Goal: Information Seeking & Learning: Learn about a topic

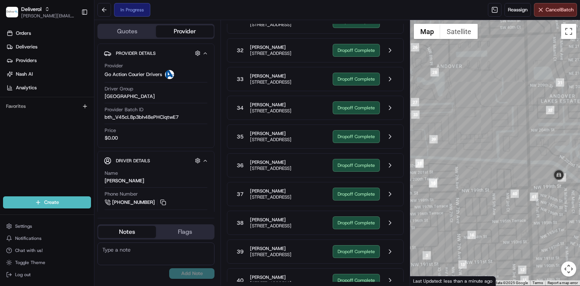
scroll to position [946, 0]
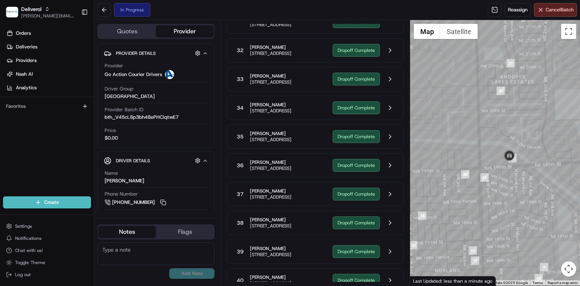
drag, startPoint x: 531, startPoint y: 171, endPoint x: 476, endPoint y: 149, distance: 58.6
click at [476, 149] on div at bounding box center [495, 152] width 170 height 265
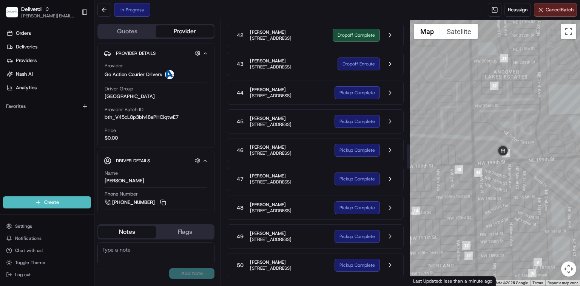
scroll to position [1399, 0]
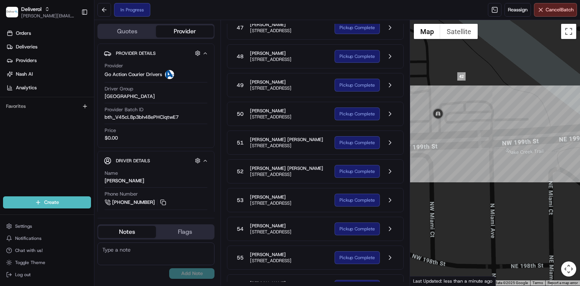
drag, startPoint x: 487, startPoint y: 77, endPoint x: 502, endPoint y: 108, distance: 34.5
click at [502, 108] on div at bounding box center [495, 152] width 170 height 265
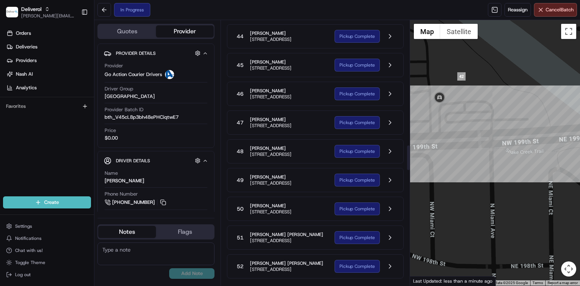
scroll to position [1298, 0]
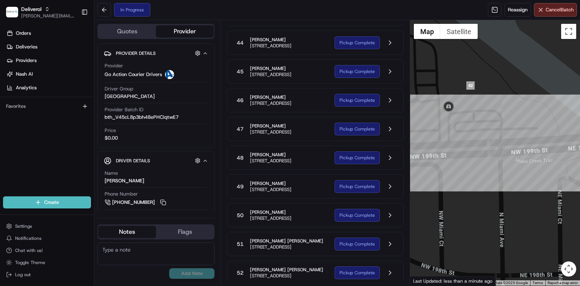
drag, startPoint x: 467, startPoint y: 103, endPoint x: 477, endPoint y: 113, distance: 15.0
click at [477, 113] on div at bounding box center [495, 152] width 170 height 265
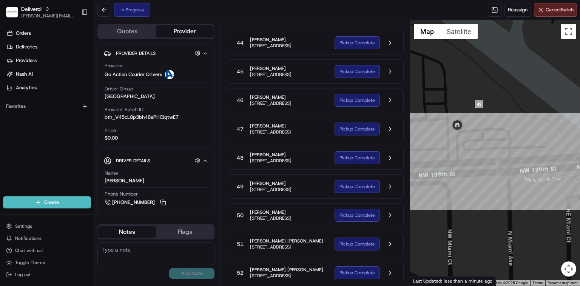
drag, startPoint x: 458, startPoint y: 150, endPoint x: 466, endPoint y: 169, distance: 21.0
click at [466, 169] on div at bounding box center [495, 152] width 170 height 265
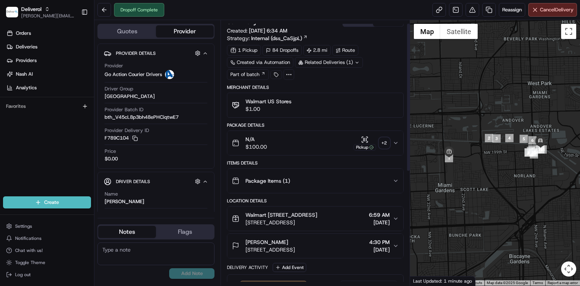
scroll to position [6, 0]
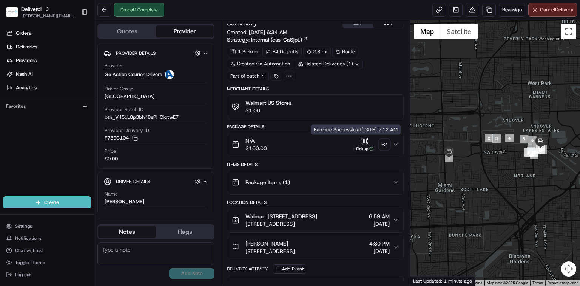
click at [363, 141] on icon "button" at bounding box center [365, 141] width 8 height 8
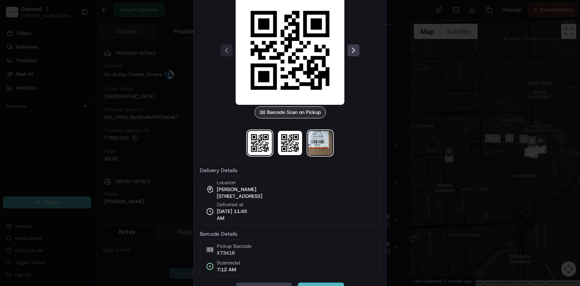
click at [323, 147] on img at bounding box center [320, 143] width 24 height 24
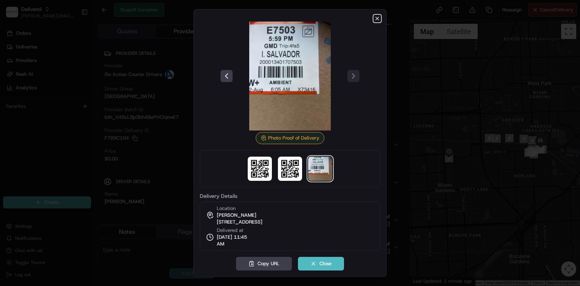
click at [375, 18] on icon "button" at bounding box center [377, 18] width 6 height 6
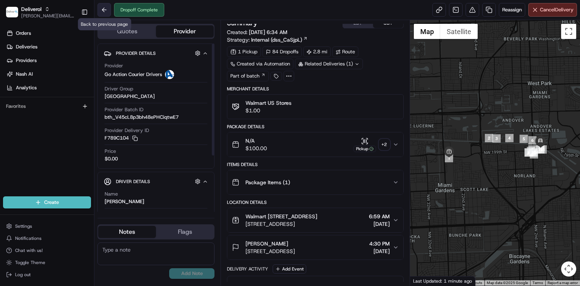
click at [106, 12] on button at bounding box center [104, 10] width 14 height 14
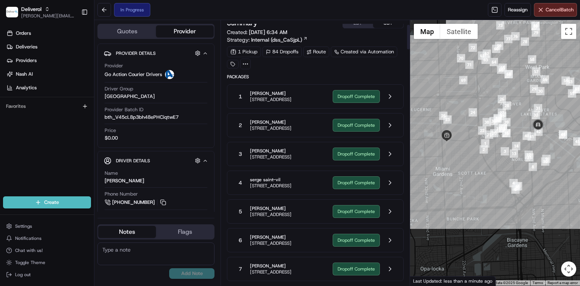
scroll to position [157, 0]
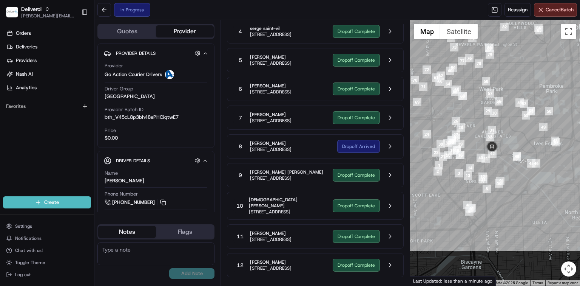
drag, startPoint x: 561, startPoint y: 151, endPoint x: 510, endPoint y: 169, distance: 54.1
click at [510, 170] on div at bounding box center [495, 152] width 170 height 265
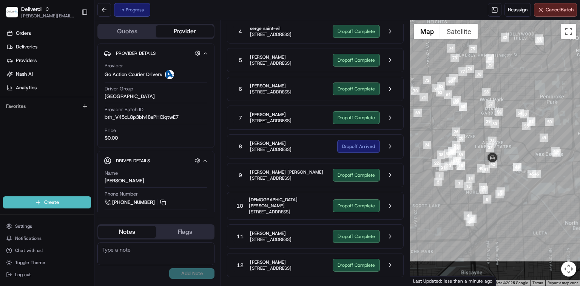
drag, startPoint x: 523, startPoint y: 111, endPoint x: 521, endPoint y: 126, distance: 15.2
click at [521, 126] on div at bounding box center [495, 152] width 170 height 265
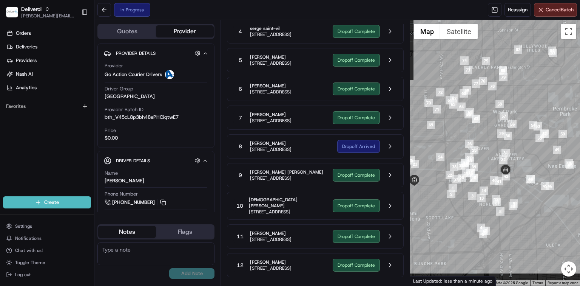
drag, startPoint x: 495, startPoint y: 84, endPoint x: 514, endPoint y: 104, distance: 27.5
click at [514, 103] on div at bounding box center [495, 152] width 170 height 265
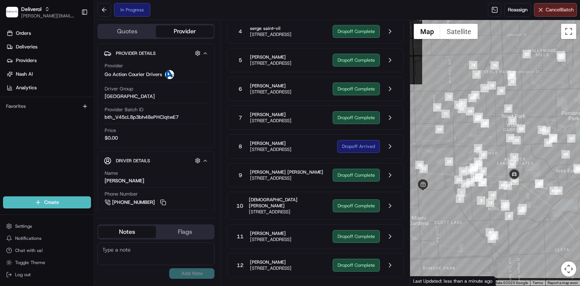
drag, startPoint x: 499, startPoint y: 126, endPoint x: 503, endPoint y: 122, distance: 5.4
click at [503, 122] on div at bounding box center [495, 152] width 170 height 265
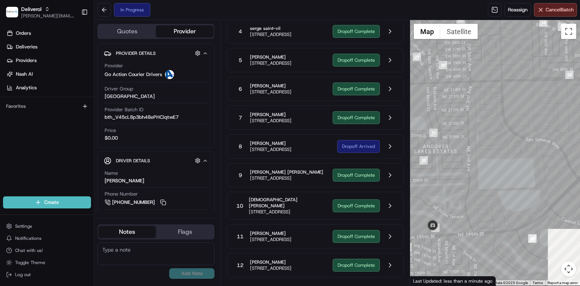
drag, startPoint x: 511, startPoint y: 216, endPoint x: 582, endPoint y: 115, distance: 123.7
click at [580, 115] on html "Deliverol dayle.kruger@deliverol.com Toggle Sidebar Orders Deliveries Providers…" at bounding box center [290, 143] width 580 height 286
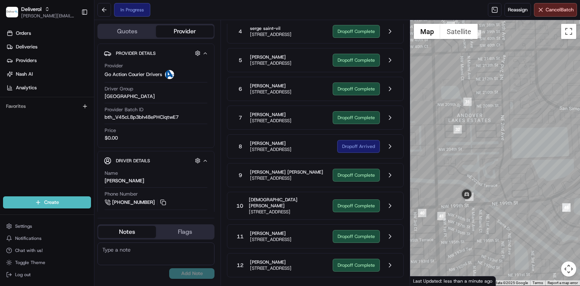
drag, startPoint x: 511, startPoint y: 180, endPoint x: 458, endPoint y: 152, distance: 60.1
click at [488, 119] on div at bounding box center [495, 152] width 170 height 265
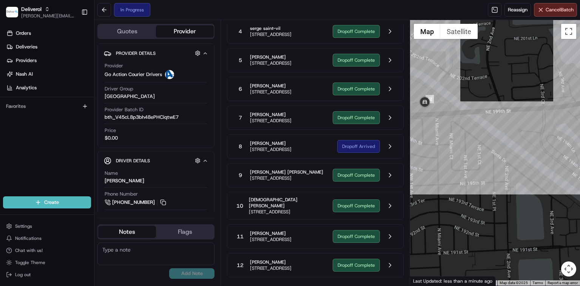
drag, startPoint x: 457, startPoint y: 152, endPoint x: 456, endPoint y: 131, distance: 20.5
click at [458, 134] on div at bounding box center [495, 152] width 170 height 265
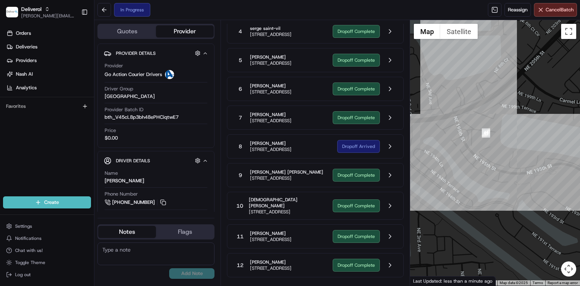
drag, startPoint x: 547, startPoint y: 112, endPoint x: 408, endPoint y: 128, distance: 140.7
click at [408, 128] on div "Quotes Provider Provider Details Hidden ( 2 ) Provider Go Action Courier Driver…" at bounding box center [337, 152] width 486 height 265
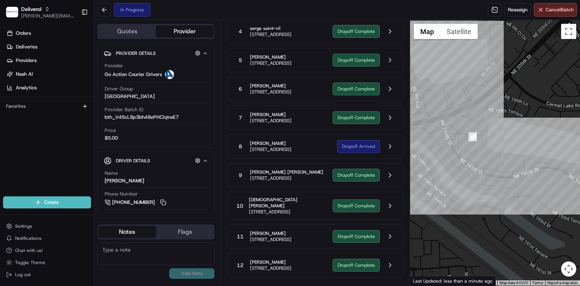
drag, startPoint x: 513, startPoint y: 185, endPoint x: 465, endPoint y: 145, distance: 62.5
click at [465, 145] on div at bounding box center [495, 152] width 170 height 265
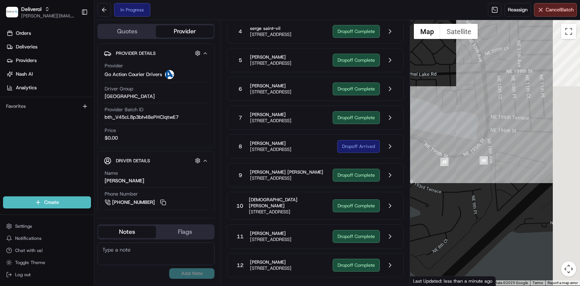
drag, startPoint x: 546, startPoint y: 166, endPoint x: 446, endPoint y: 168, distance: 99.7
click at [445, 171] on div at bounding box center [495, 152] width 170 height 265
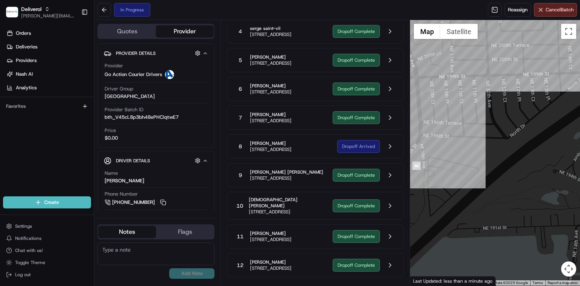
drag, startPoint x: 526, startPoint y: 76, endPoint x: 448, endPoint y: 85, distance: 78.7
click at [448, 85] on div at bounding box center [495, 152] width 170 height 265
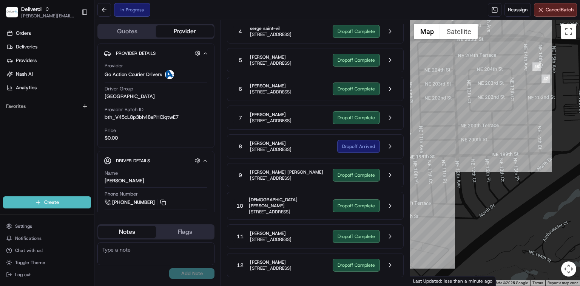
drag, startPoint x: 557, startPoint y: 80, endPoint x: 537, endPoint y: 160, distance: 82.6
click at [537, 160] on div at bounding box center [495, 152] width 170 height 265
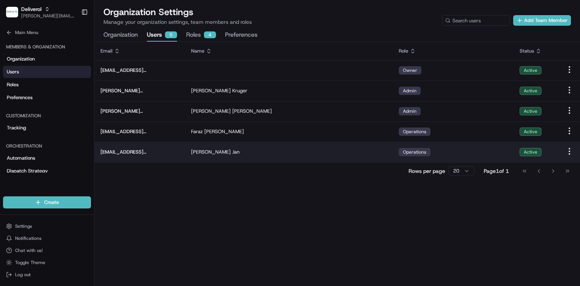
click at [570, 151] on html "Deliverol [PERSON_NAME][EMAIL_ADDRESS][PERSON_NAME][DOMAIN_NAME] Toggle Sidebar…" at bounding box center [290, 143] width 580 height 286
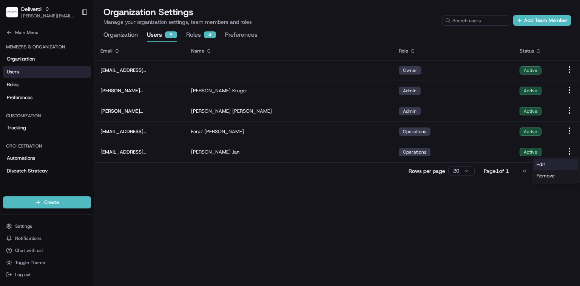
click at [554, 167] on div "Edit" at bounding box center [556, 164] width 45 height 11
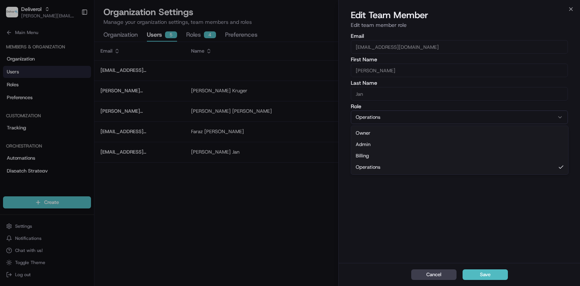
click at [516, 116] on button "Operations" at bounding box center [459, 117] width 217 height 14
click at [426, 214] on div "Email [EMAIL_ADDRESS][DOMAIN_NAME] First Name [PERSON_NAME] Last Name Jan Role …" at bounding box center [459, 147] width 241 height 231
click at [568, 11] on icon "button" at bounding box center [571, 9] width 6 height 6
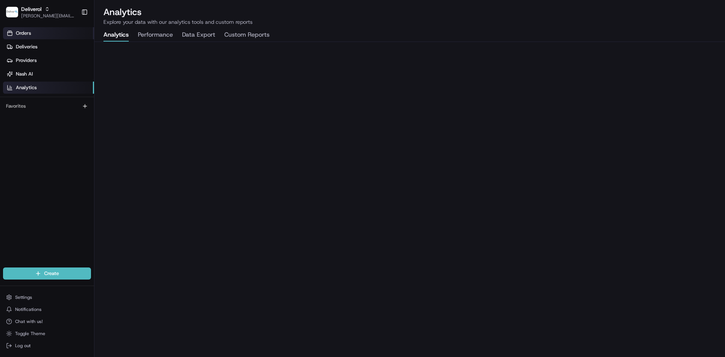
click at [27, 36] on span "Orders" at bounding box center [23, 33] width 15 height 7
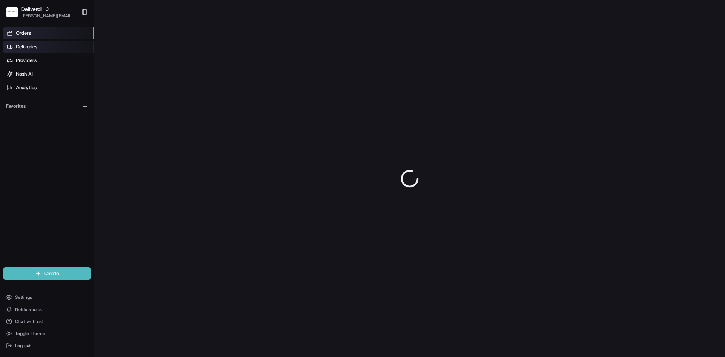
click at [29, 47] on span "Deliveries" at bounding box center [27, 46] width 22 height 7
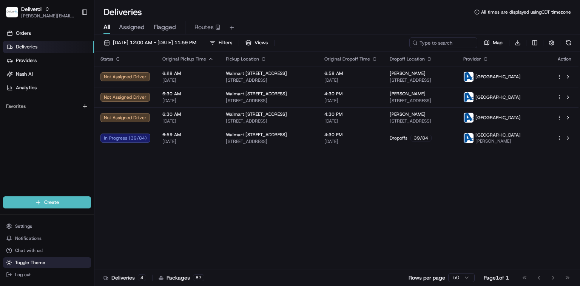
click at [37, 264] on span "Toggle Theme" at bounding box center [30, 262] width 30 height 6
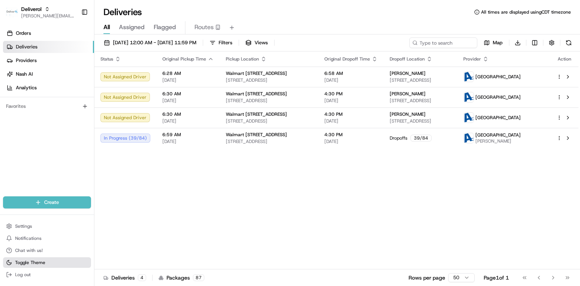
click at [50, 263] on button "Toggle Theme" at bounding box center [47, 262] width 88 height 11
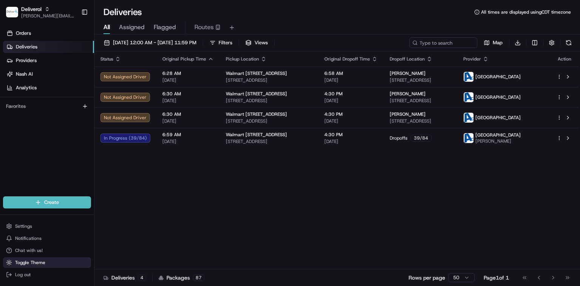
click at [50, 263] on button "Toggle Theme" at bounding box center [47, 262] width 88 height 11
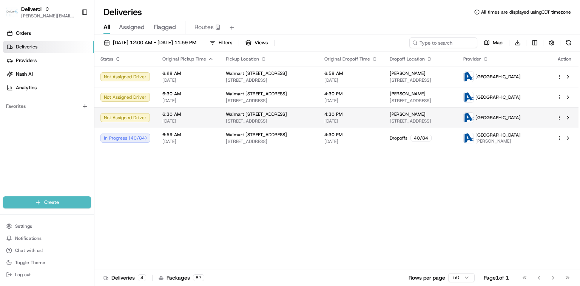
click at [154, 121] on td "Not Assigned Driver" at bounding box center [125, 117] width 62 height 20
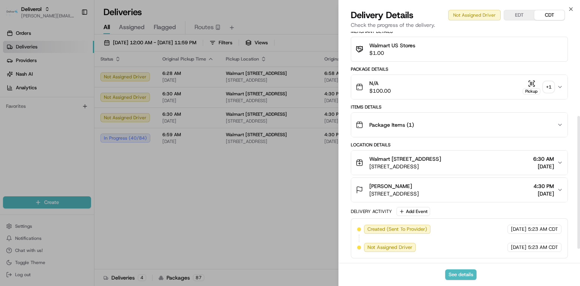
scroll to position [171, 0]
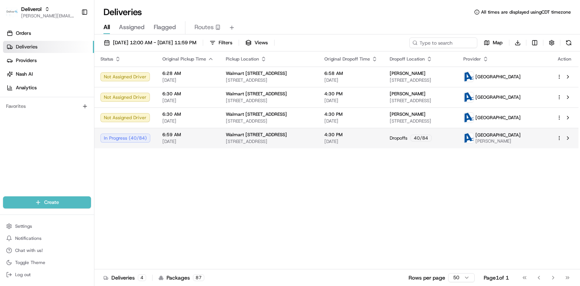
click at [558, 139] on html "Deliverol dayle.kruger@deliverol.com Toggle Sidebar Orders Deliveries Providers…" at bounding box center [290, 143] width 580 height 286
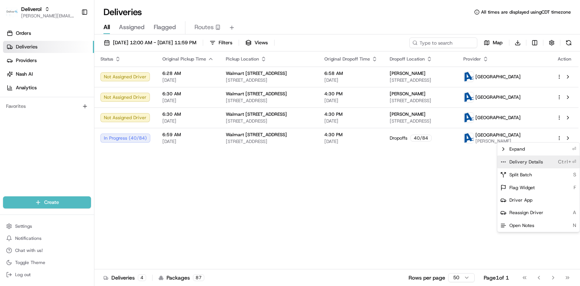
click at [537, 162] on span "Delivery Details" at bounding box center [527, 162] width 34 height 6
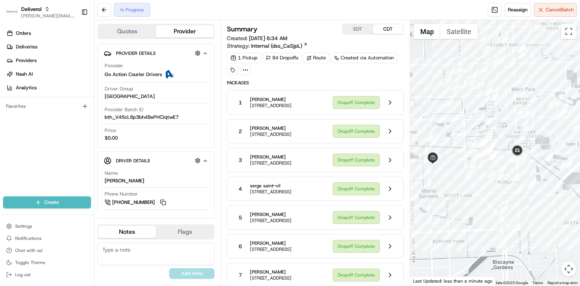
drag, startPoint x: 548, startPoint y: 204, endPoint x: 532, endPoint y: 228, distance: 28.7
click at [532, 228] on div at bounding box center [495, 152] width 170 height 265
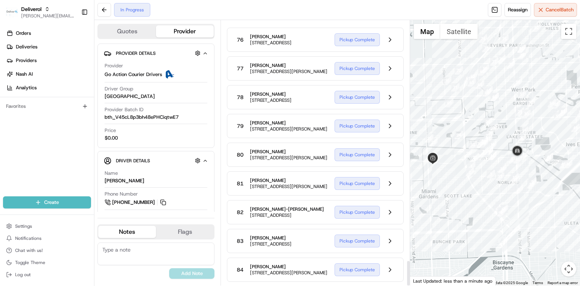
scroll to position [2512, 0]
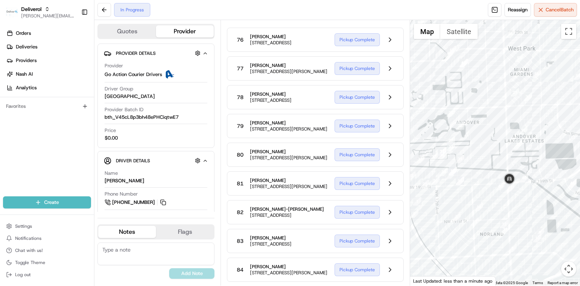
drag, startPoint x: 545, startPoint y: 173, endPoint x: 535, endPoint y: 200, distance: 28.3
click at [535, 200] on div at bounding box center [495, 152] width 170 height 265
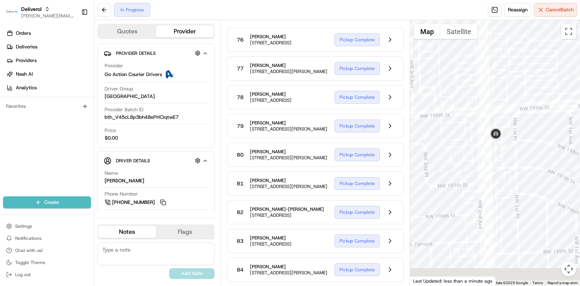
drag, startPoint x: 534, startPoint y: 214, endPoint x: 515, endPoint y: 154, distance: 63.4
click at [515, 154] on div at bounding box center [495, 152] width 170 height 265
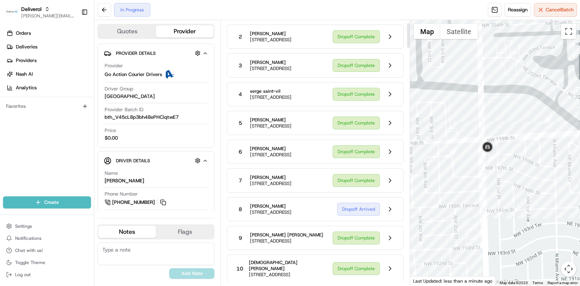
scroll to position [0, 0]
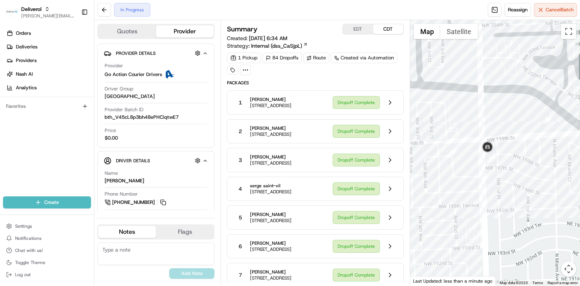
click at [362, 32] on button "EDT" at bounding box center [358, 29] width 30 height 10
click at [390, 31] on button "CDT" at bounding box center [388, 29] width 30 height 10
click at [358, 33] on button "EDT" at bounding box center [358, 29] width 30 height 10
click at [390, 104] on button at bounding box center [390, 102] width 14 height 14
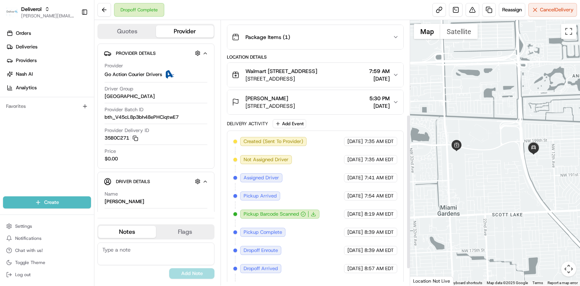
scroll to position [190, 0]
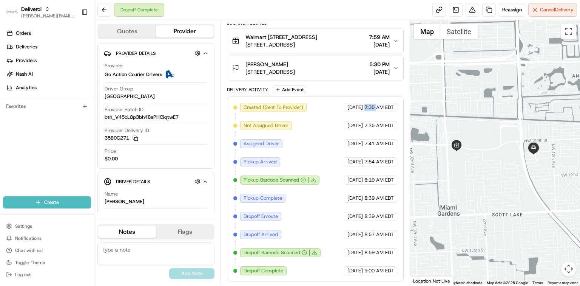
drag, startPoint x: 365, startPoint y: 109, endPoint x: 377, endPoint y: 110, distance: 12.1
click at [377, 110] on span "7:35 AM EDT" at bounding box center [379, 107] width 29 height 7
drag, startPoint x: 365, startPoint y: 145, endPoint x: 375, endPoint y: 151, distance: 11.3
click at [375, 151] on div "Created (Sent To Provider) Go Action Courier Drivers 08/22/2025 7:35 AM EDT Not…" at bounding box center [315, 189] width 164 height 172
drag, startPoint x: 364, startPoint y: 163, endPoint x: 375, endPoint y: 162, distance: 10.6
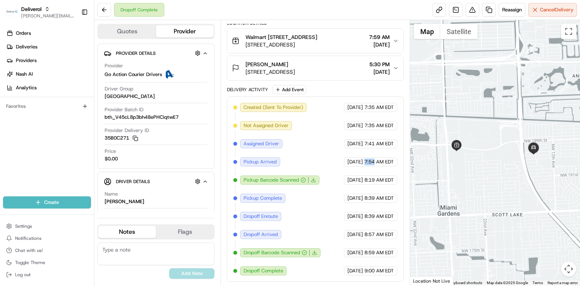
click at [375, 162] on span "7:54 AM EDT" at bounding box center [379, 161] width 29 height 7
drag, startPoint x: 365, startPoint y: 180, endPoint x: 375, endPoint y: 181, distance: 11.0
click at [375, 181] on span "8:19 AM EDT" at bounding box center [379, 179] width 29 height 7
drag, startPoint x: 363, startPoint y: 271, endPoint x: 374, endPoint y: 269, distance: 11.2
click at [374, 269] on div "08/22/2025 9:00 AM EDT" at bounding box center [370, 270] width 53 height 9
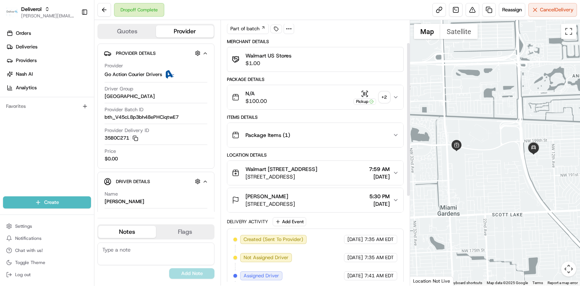
scroll to position [39, 0]
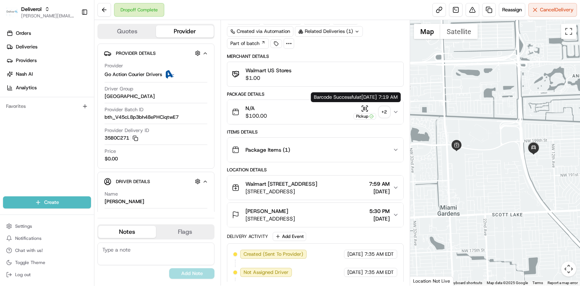
click at [365, 108] on icon "button" at bounding box center [365, 108] width 0 height 3
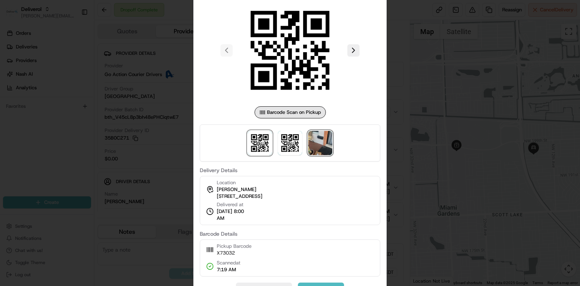
click at [317, 144] on img at bounding box center [320, 143] width 24 height 24
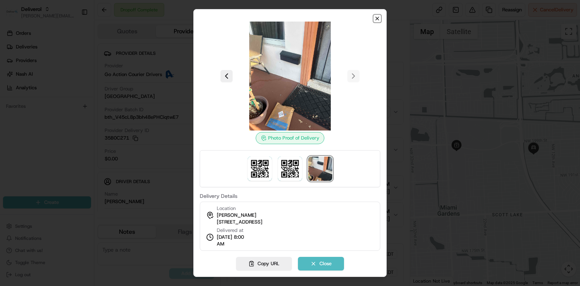
click at [376, 20] on icon "button" at bounding box center [377, 18] width 3 height 3
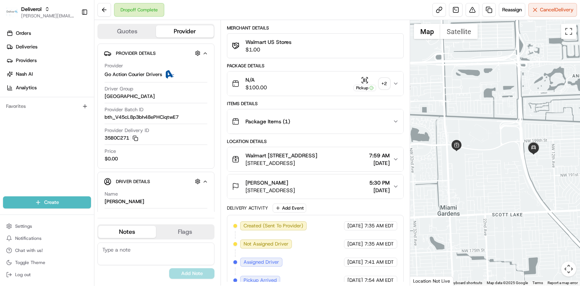
scroll to position [89, 0]
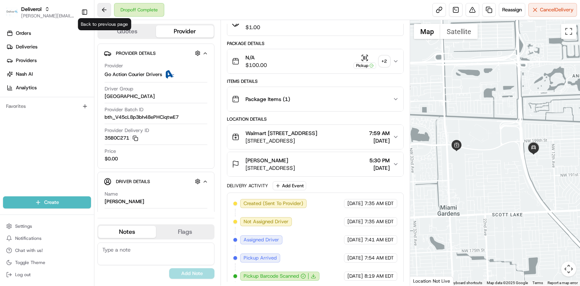
click at [102, 8] on button at bounding box center [104, 10] width 14 height 14
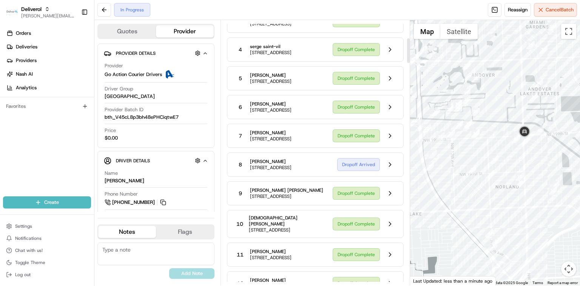
scroll to position [341, 0]
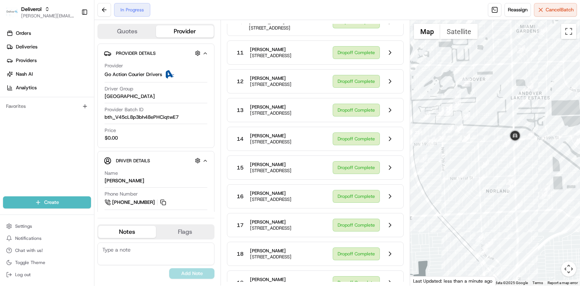
drag, startPoint x: 541, startPoint y: 144, endPoint x: 528, endPoint y: 150, distance: 13.5
click at [529, 150] on div at bounding box center [495, 152] width 170 height 265
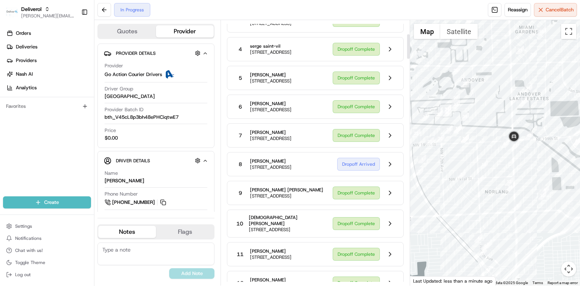
scroll to position [139, 0]
drag, startPoint x: 246, startPoint y: 190, endPoint x: 308, endPoint y: 188, distance: 62.0
click at [292, 170] on span "18425 NW 2ND Ave, Ste 350, Miami Gardens, FL 33169, US" at bounding box center [271, 167] width 42 height 6
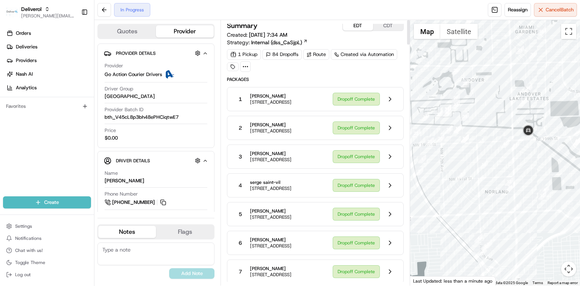
scroll to position [0, 0]
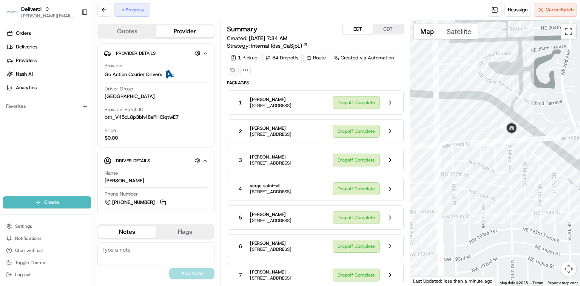
drag, startPoint x: 506, startPoint y: 159, endPoint x: 513, endPoint y: 145, distance: 15.4
click at [513, 145] on div at bounding box center [495, 152] width 170 height 265
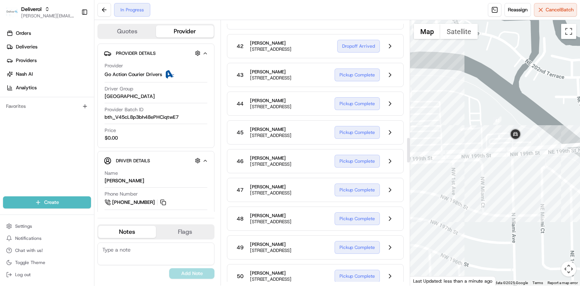
scroll to position [1259, 0]
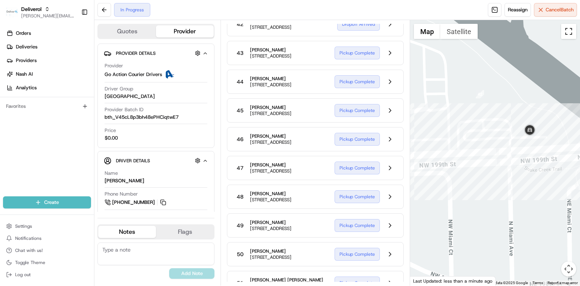
click at [572, 30] on button "Toggle fullscreen view" at bounding box center [568, 31] width 15 height 15
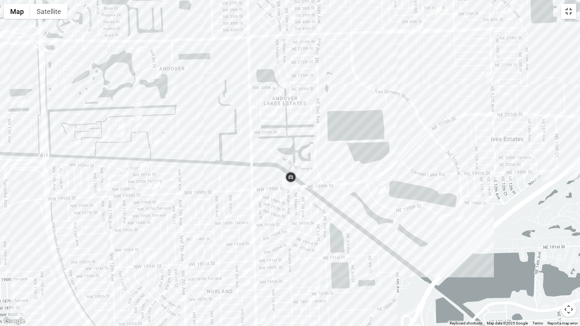
click at [569, 8] on button "Toggle fullscreen view" at bounding box center [568, 11] width 15 height 15
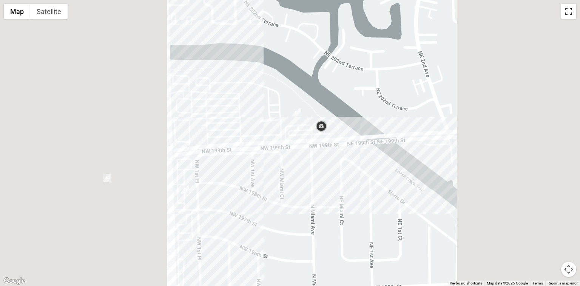
scroll to position [0, 0]
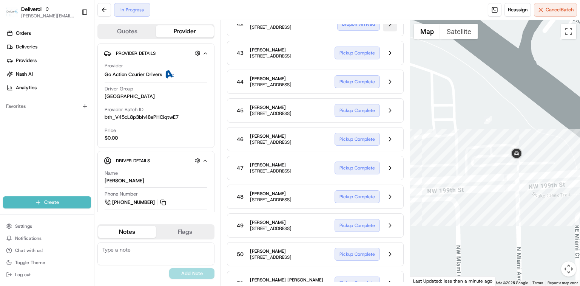
click at [388, 31] on button at bounding box center [390, 24] width 14 height 14
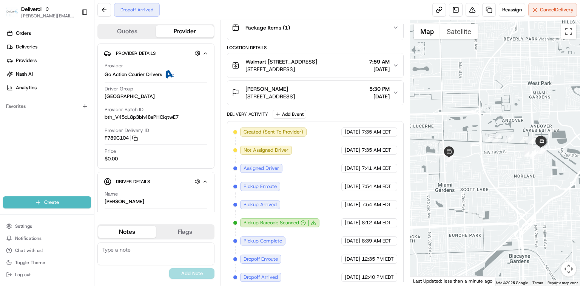
scroll to position [139, 0]
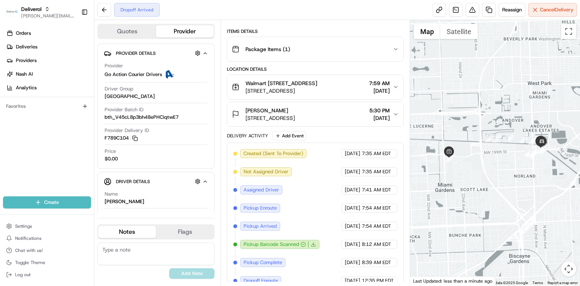
click at [269, 122] on span "55 NW 199th St, Miami, FL 33169, US" at bounding box center [270, 118] width 49 height 8
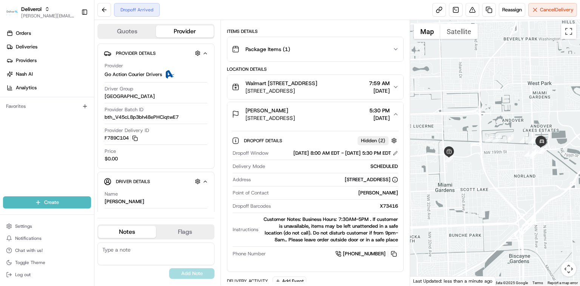
drag, startPoint x: 246, startPoint y: 125, endPoint x: 331, endPoint y: 127, distance: 85.4
click at [295, 122] on span "55 NW 199th St, Miami, FL 33169, US" at bounding box center [270, 118] width 49 height 8
copy span "55 NW 199th St, Miami, FL 33169"
